Goal: Information Seeking & Learning: Learn about a topic

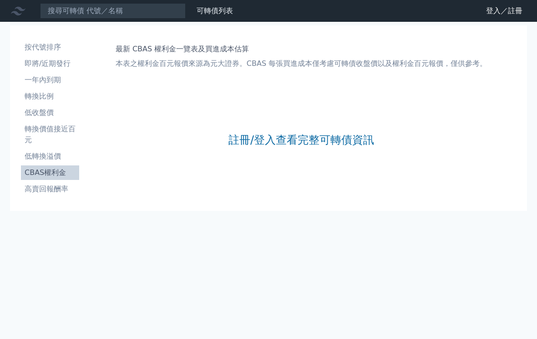
click at [324, 136] on link "註冊/登入查看完整可轉債資訊" at bounding box center [301, 140] width 146 height 15
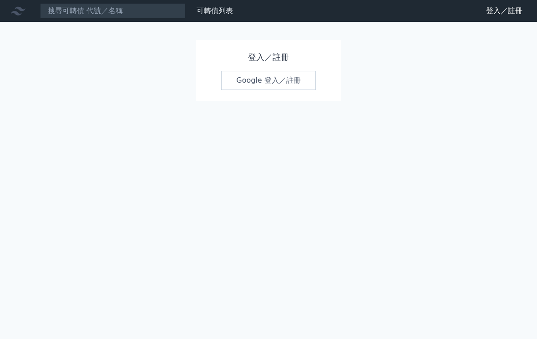
click at [272, 82] on link "Google 登入／註冊" at bounding box center [268, 80] width 95 height 19
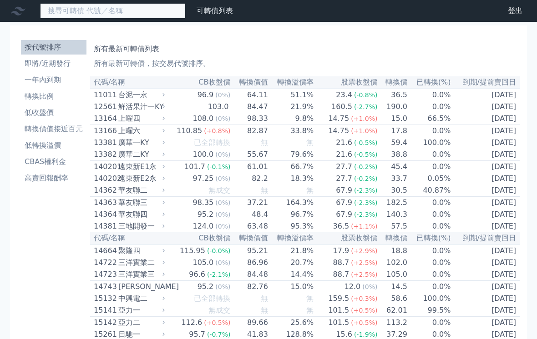
click at [109, 15] on input at bounding box center [113, 10] width 146 height 15
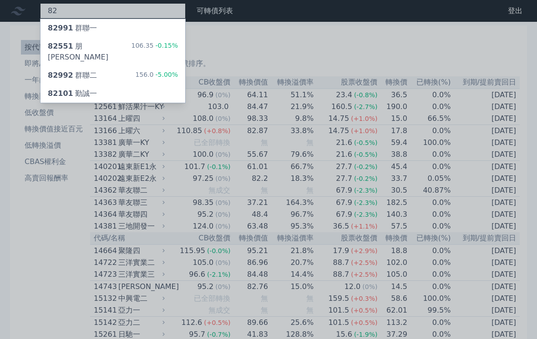
type input "82"
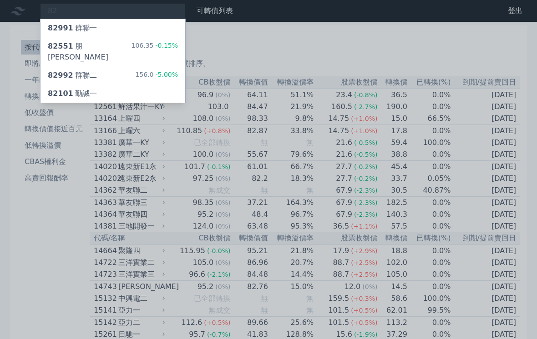
click at [86, 46] on div "82551 朋[PERSON_NAME]" at bounding box center [89, 52] width 83 height 22
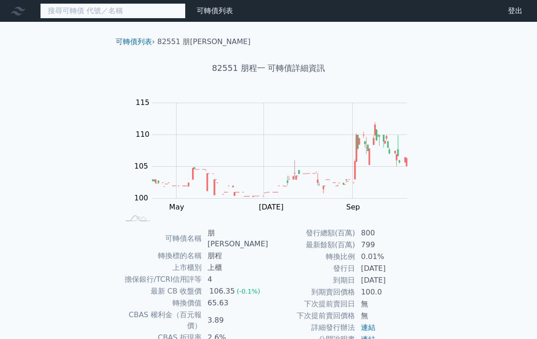
click at [131, 13] on input at bounding box center [113, 10] width 146 height 15
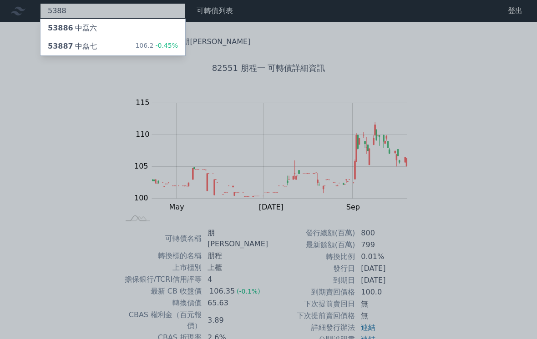
type input "5388"
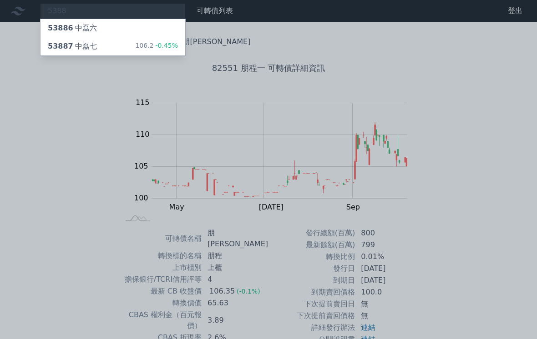
click at [62, 39] on div "53887 中磊七 106.2 -0.45%" at bounding box center [112, 46] width 145 height 18
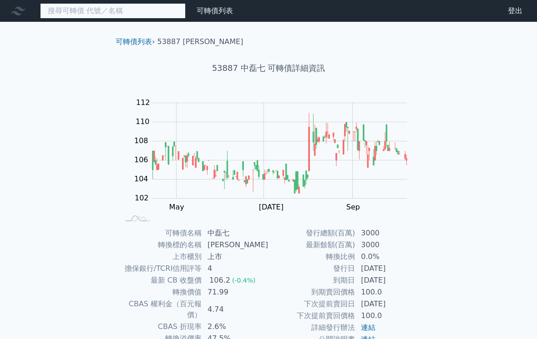
click at [140, 10] on input at bounding box center [113, 10] width 146 height 15
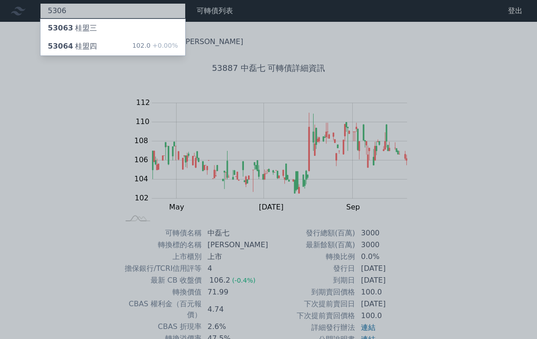
type input "5306"
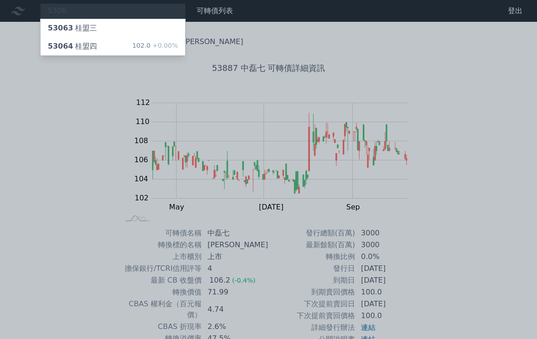
click at [99, 45] on div "53064 桂盟四 102.0 +0.00%" at bounding box center [112, 46] width 145 height 18
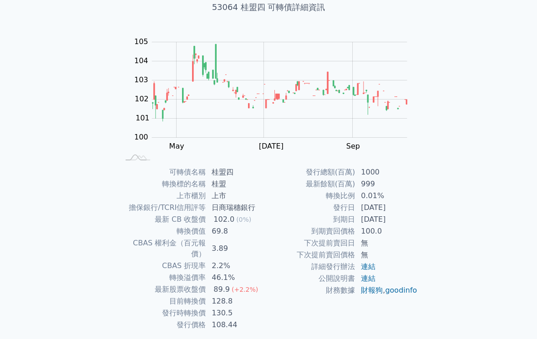
scroll to position [60, 0]
